Goal: Information Seeking & Learning: Find specific fact

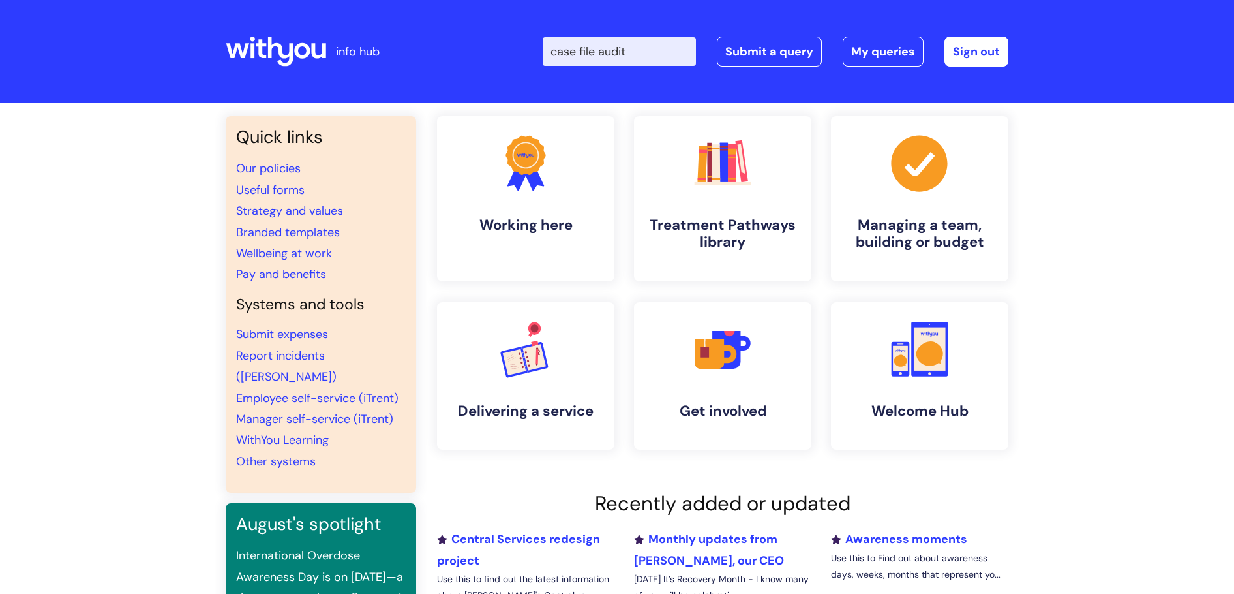
type input "case file audit"
click button "Search" at bounding box center [0, 0] width 0 height 0
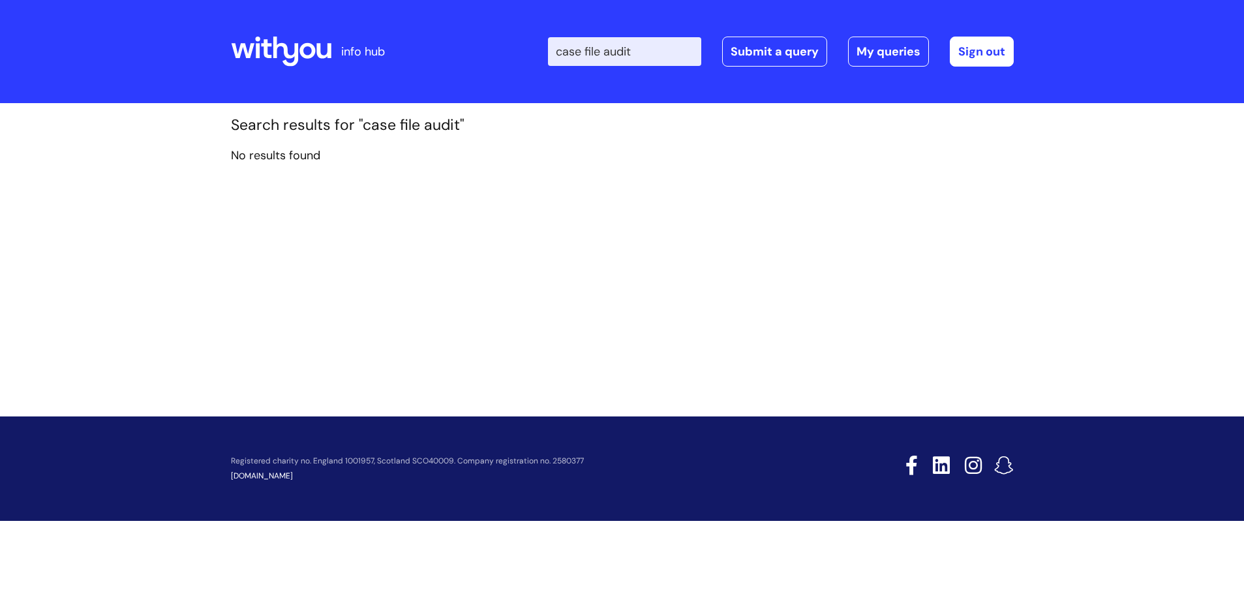
click at [661, 55] on input "case file audit" at bounding box center [624, 51] width 153 height 29
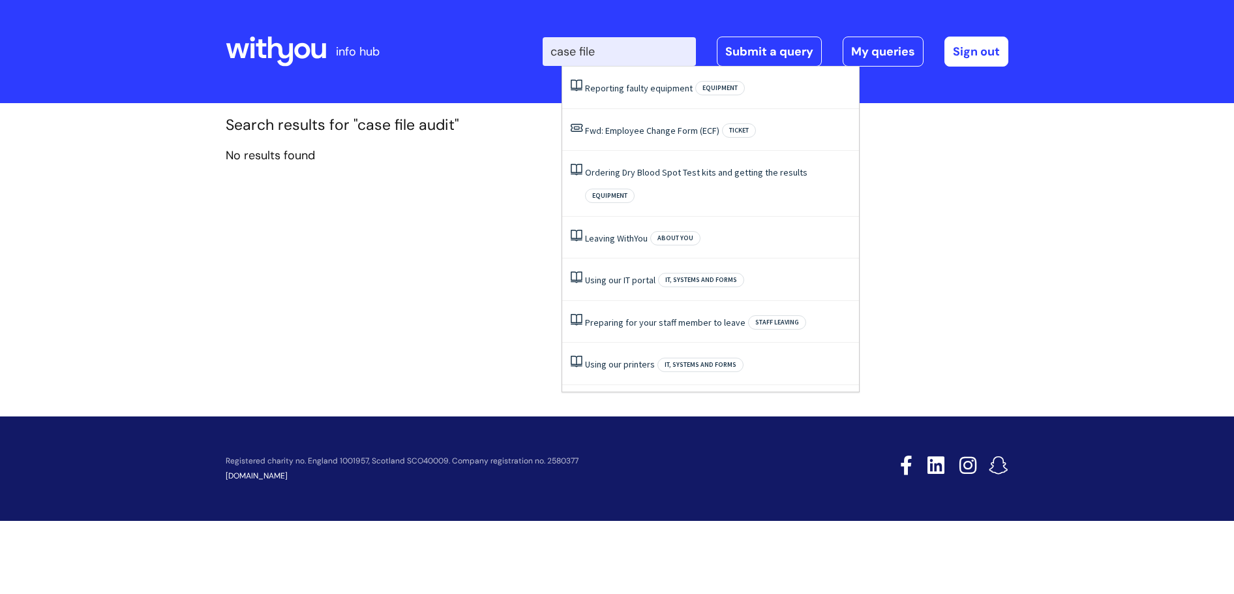
type input "case fil"
